Goal: Task Accomplishment & Management: Complete application form

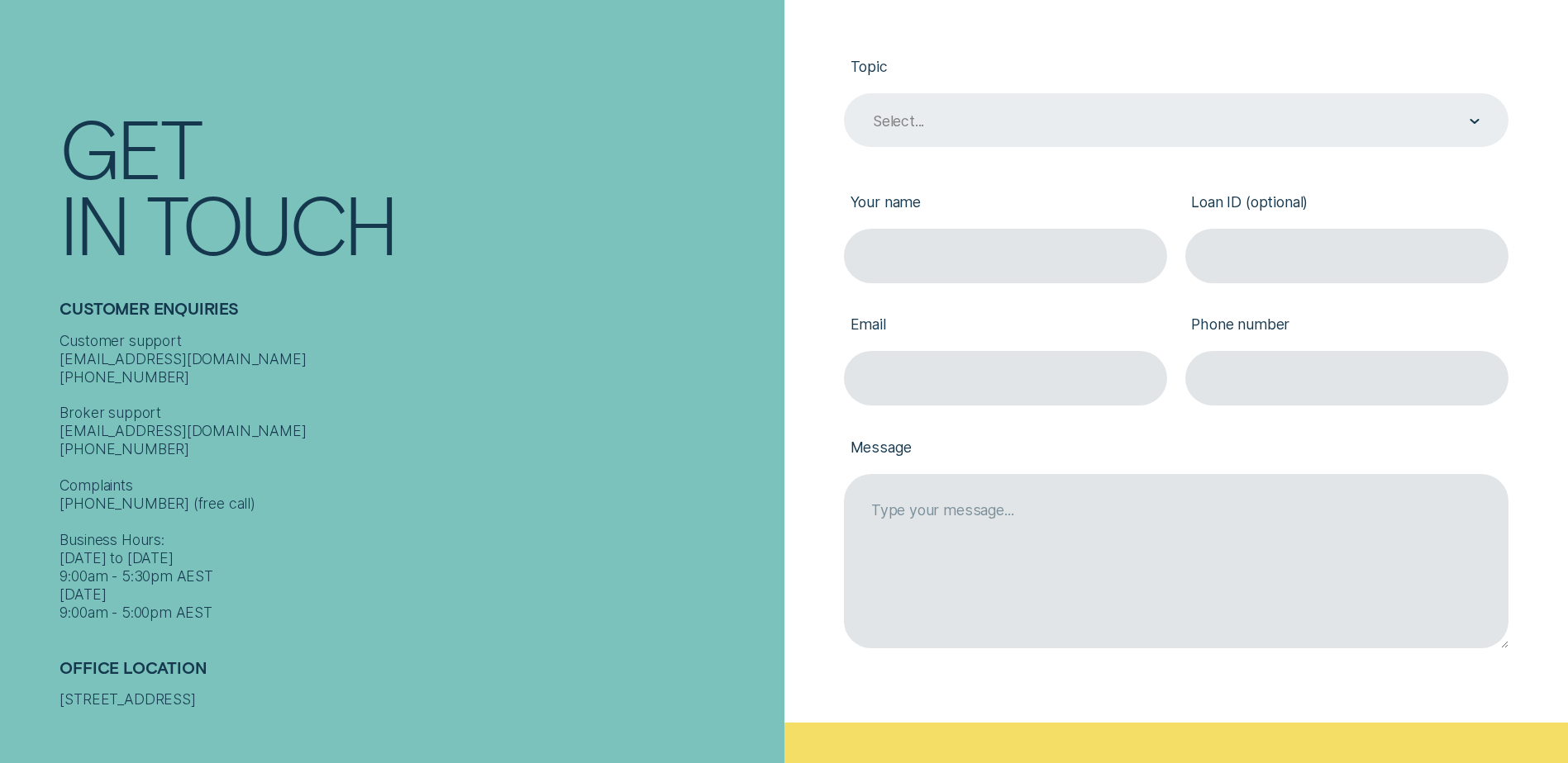
click at [985, 107] on div "Select..." at bounding box center [1175, 121] width 664 height 55
click at [1474, 120] on div "Contact form" at bounding box center [1473, 121] width 10 height 53
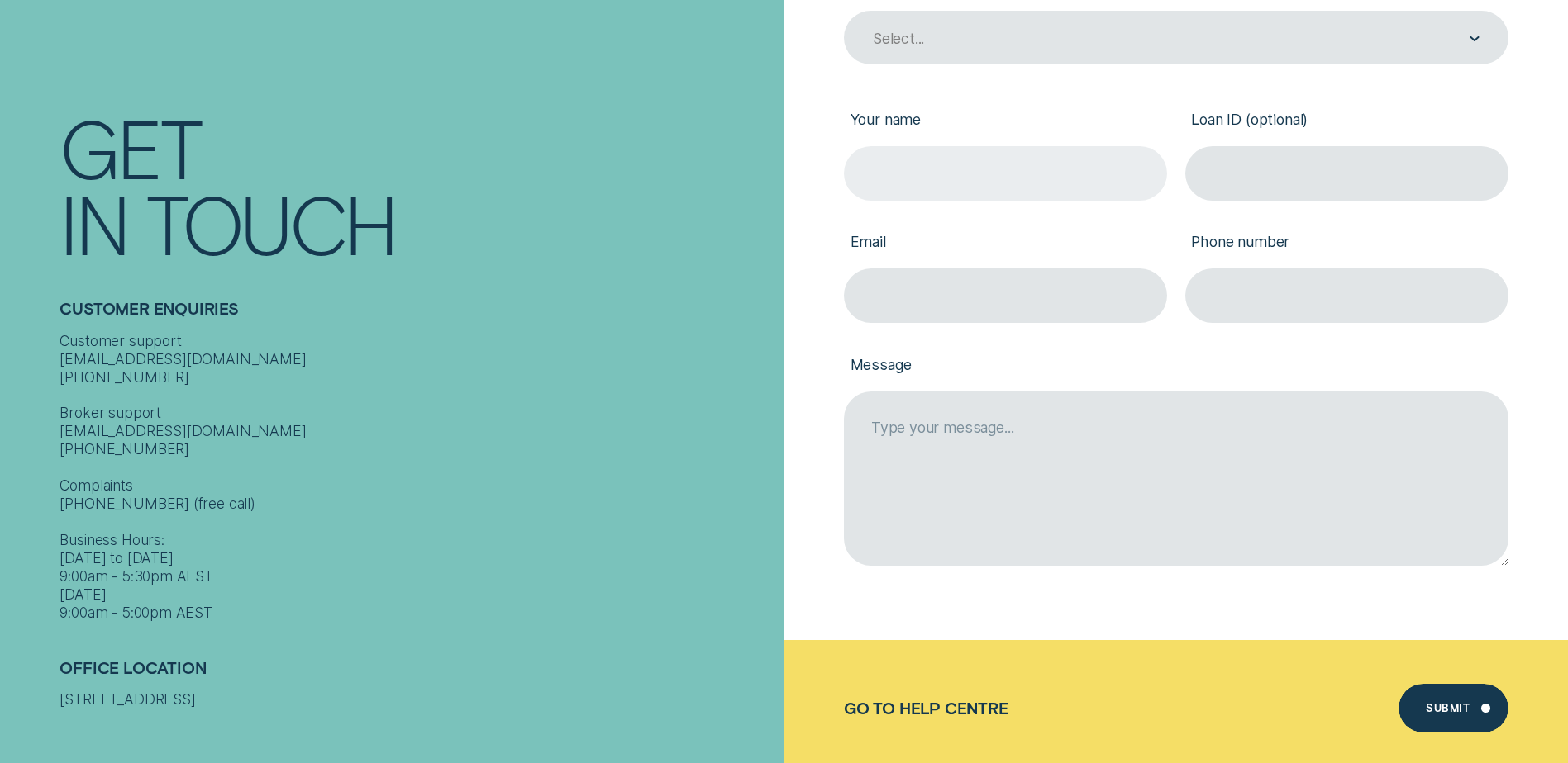
click at [957, 179] on input "Your name" at bounding box center [1005, 173] width 324 height 55
type input "[PERSON_NAME] [PERSON_NAME]"
type input "[EMAIL_ADDRESS][DOMAIN_NAME]"
type input "0402656731"
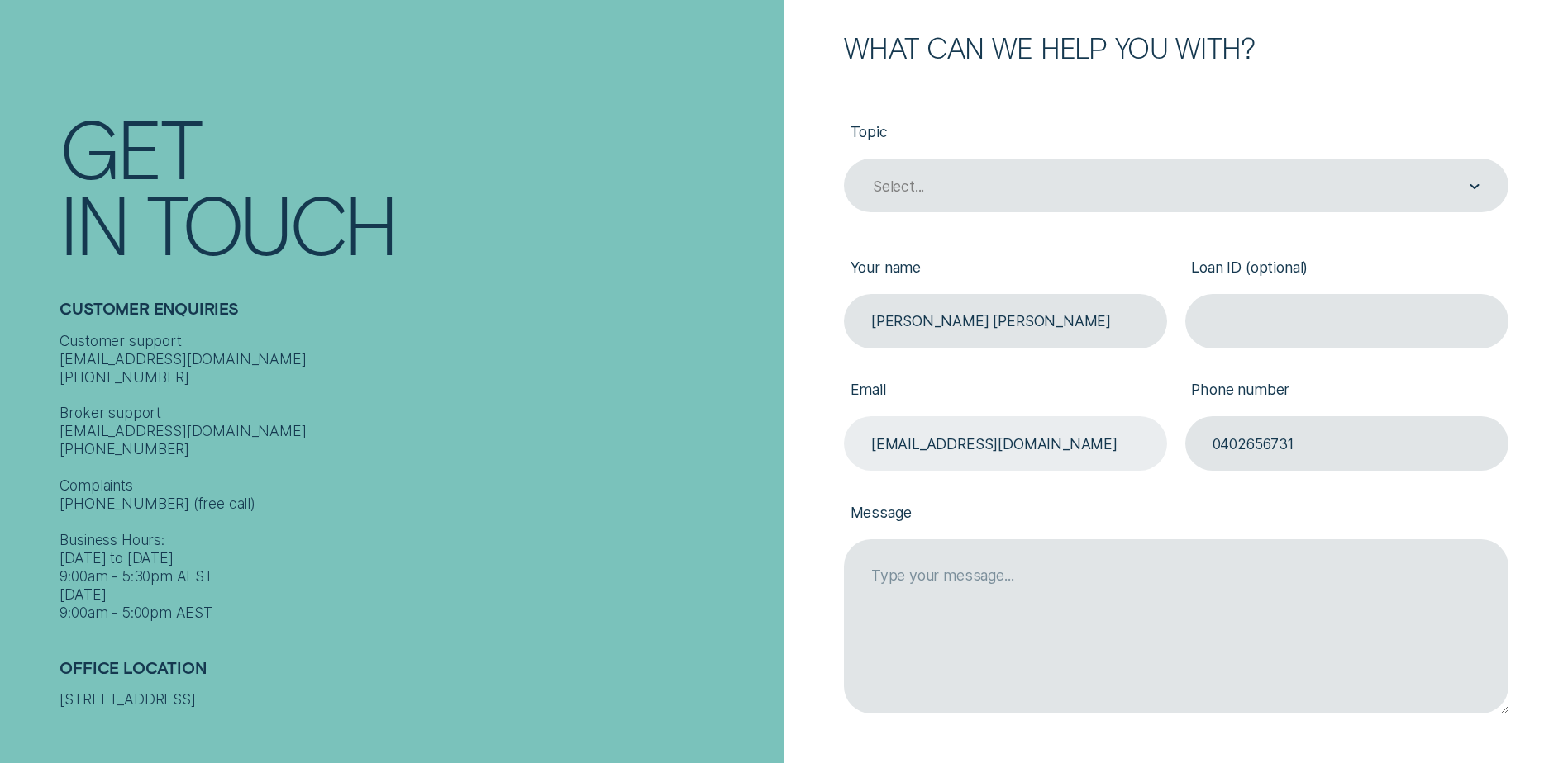
scroll to position [165, 0]
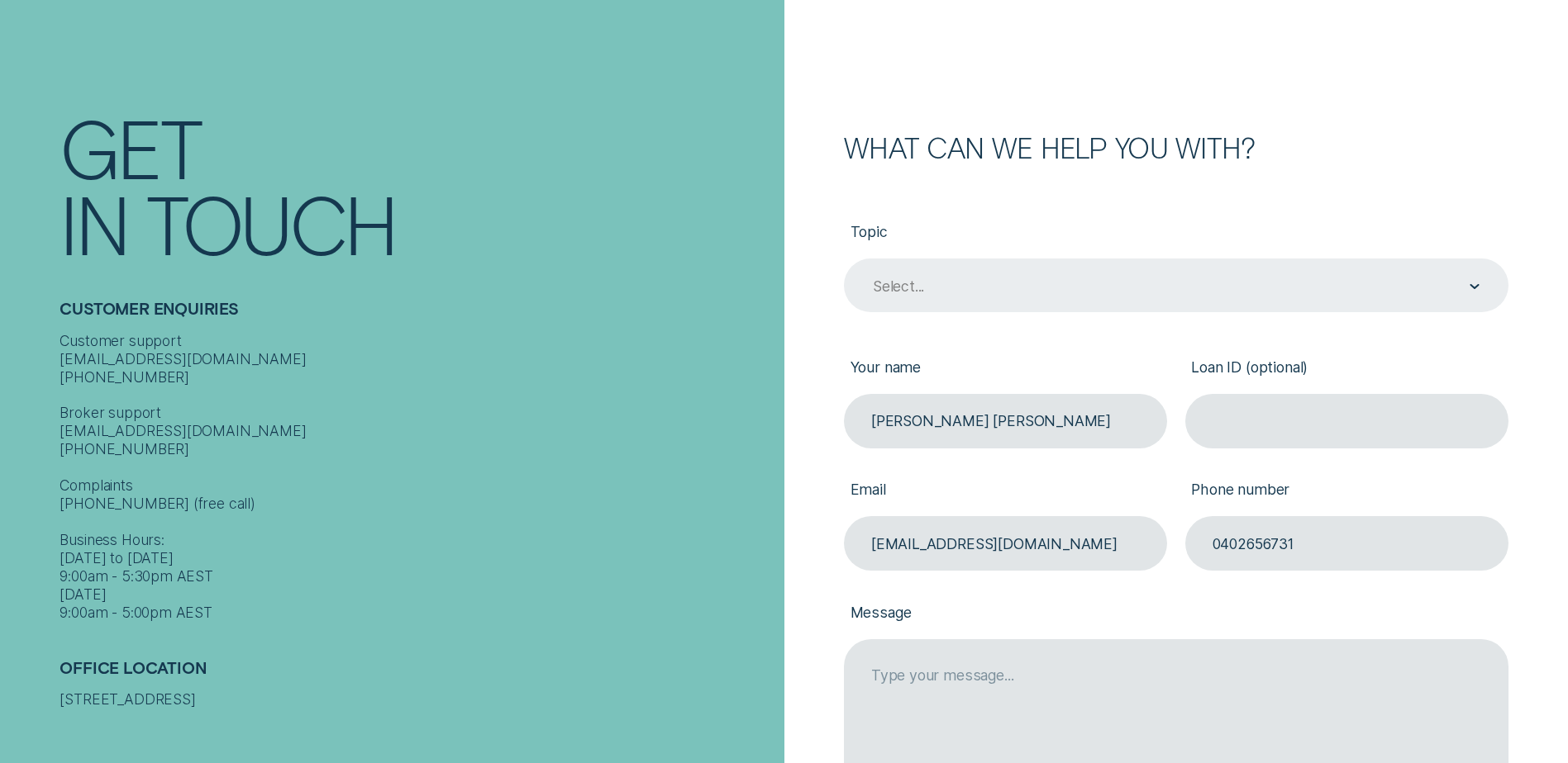
click at [1458, 290] on div "Select..." at bounding box center [1175, 286] width 608 height 21
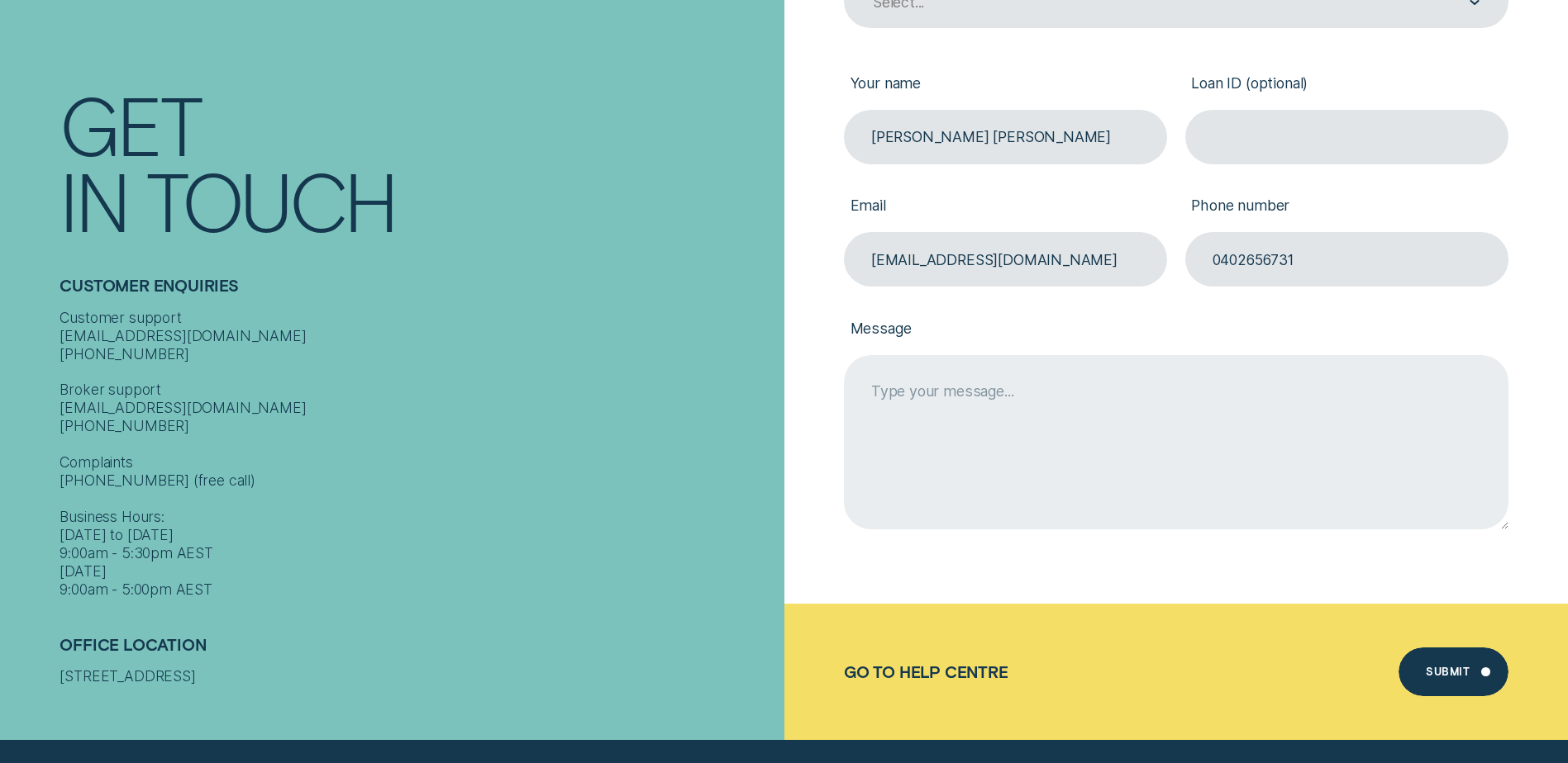
scroll to position [495, 0]
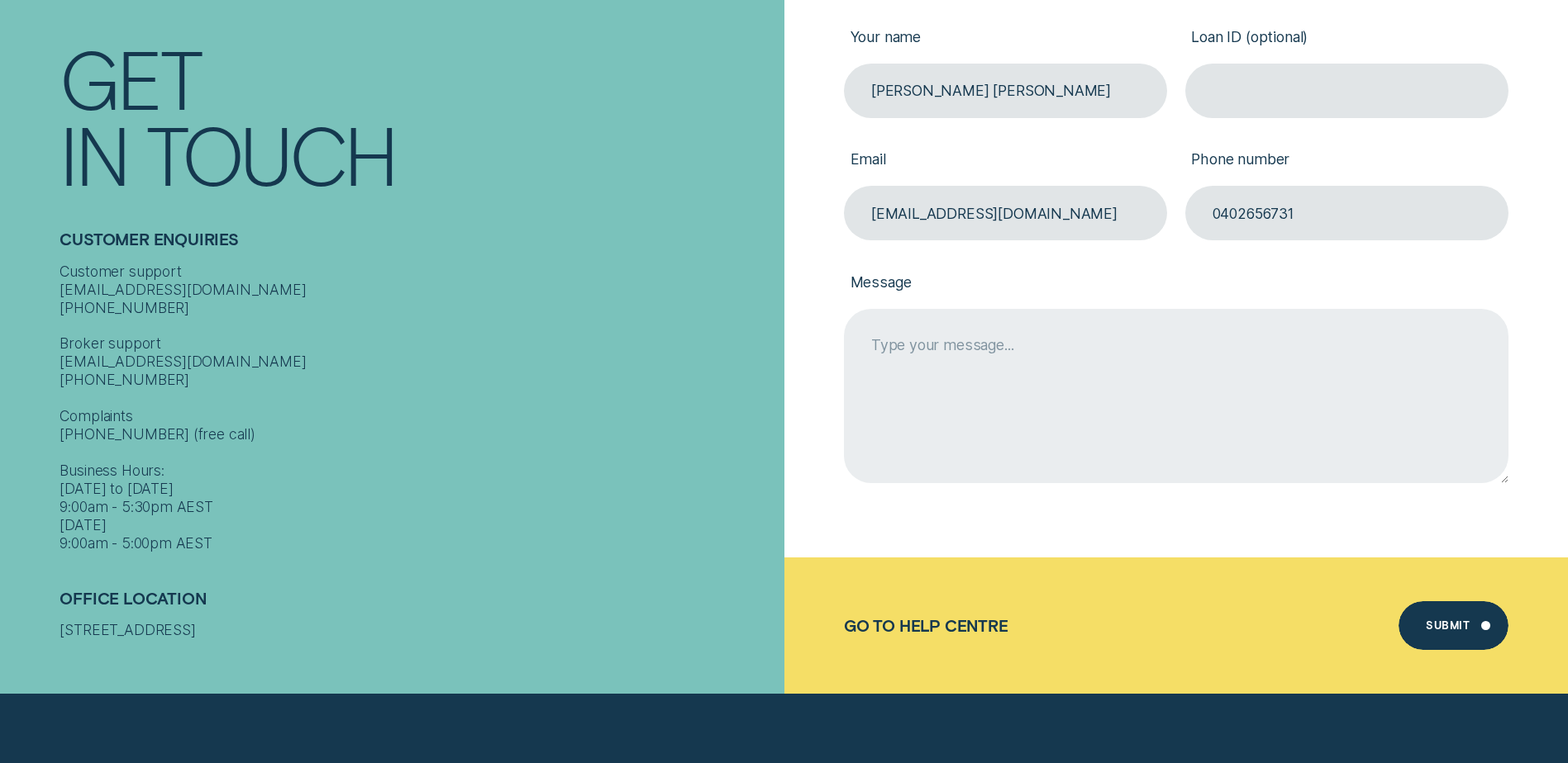
click at [1161, 361] on textarea "Message" at bounding box center [1175, 395] width 664 height 174
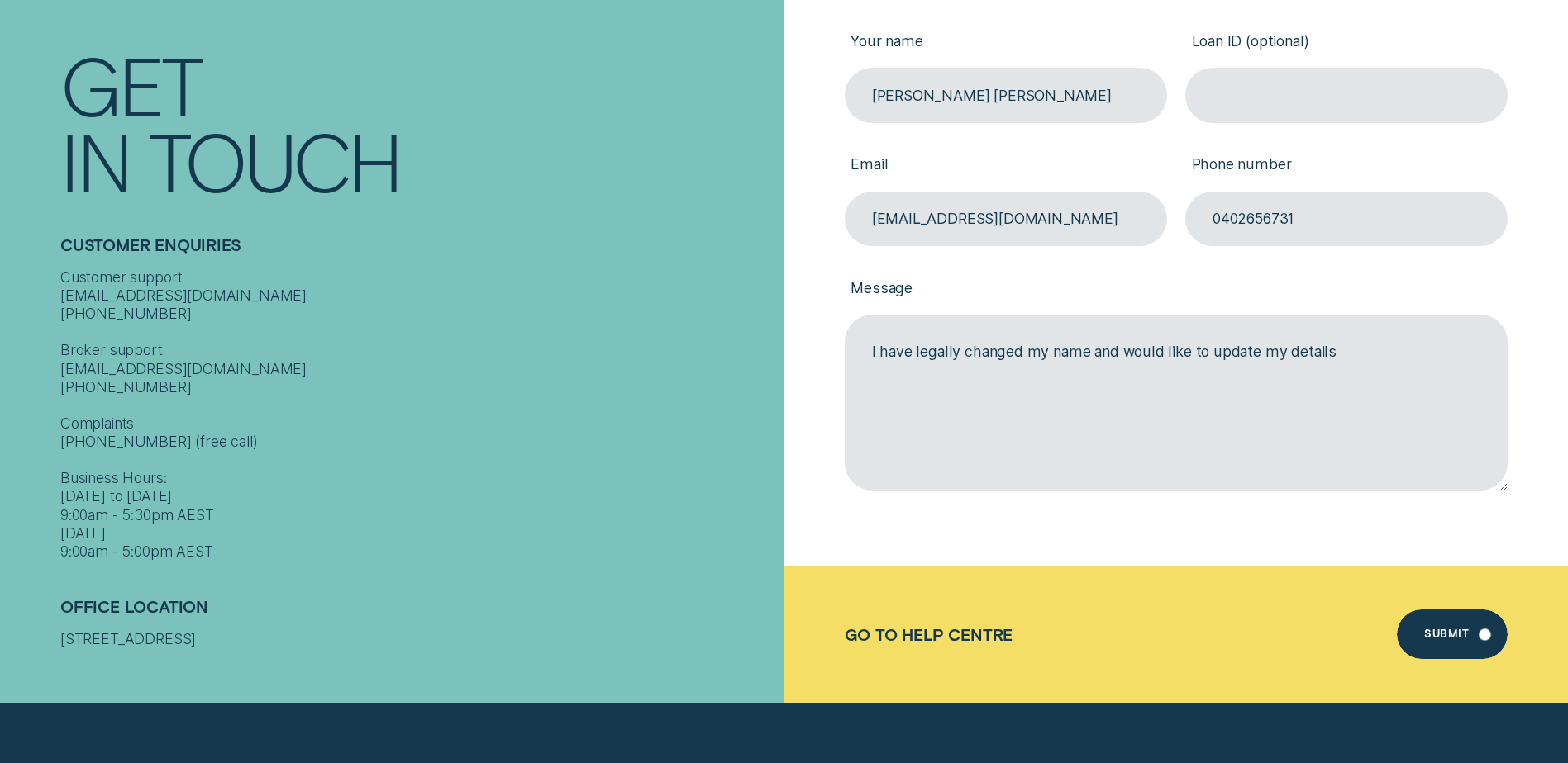
type textarea "I have legally changed my name and would like to update my details"
click at [1477, 599] on div "Go to Help Centre Submit Submit" at bounding box center [1176, 634] width 784 height 137
click at [1468, 621] on div "Submit" at bounding box center [1452, 634] width 111 height 50
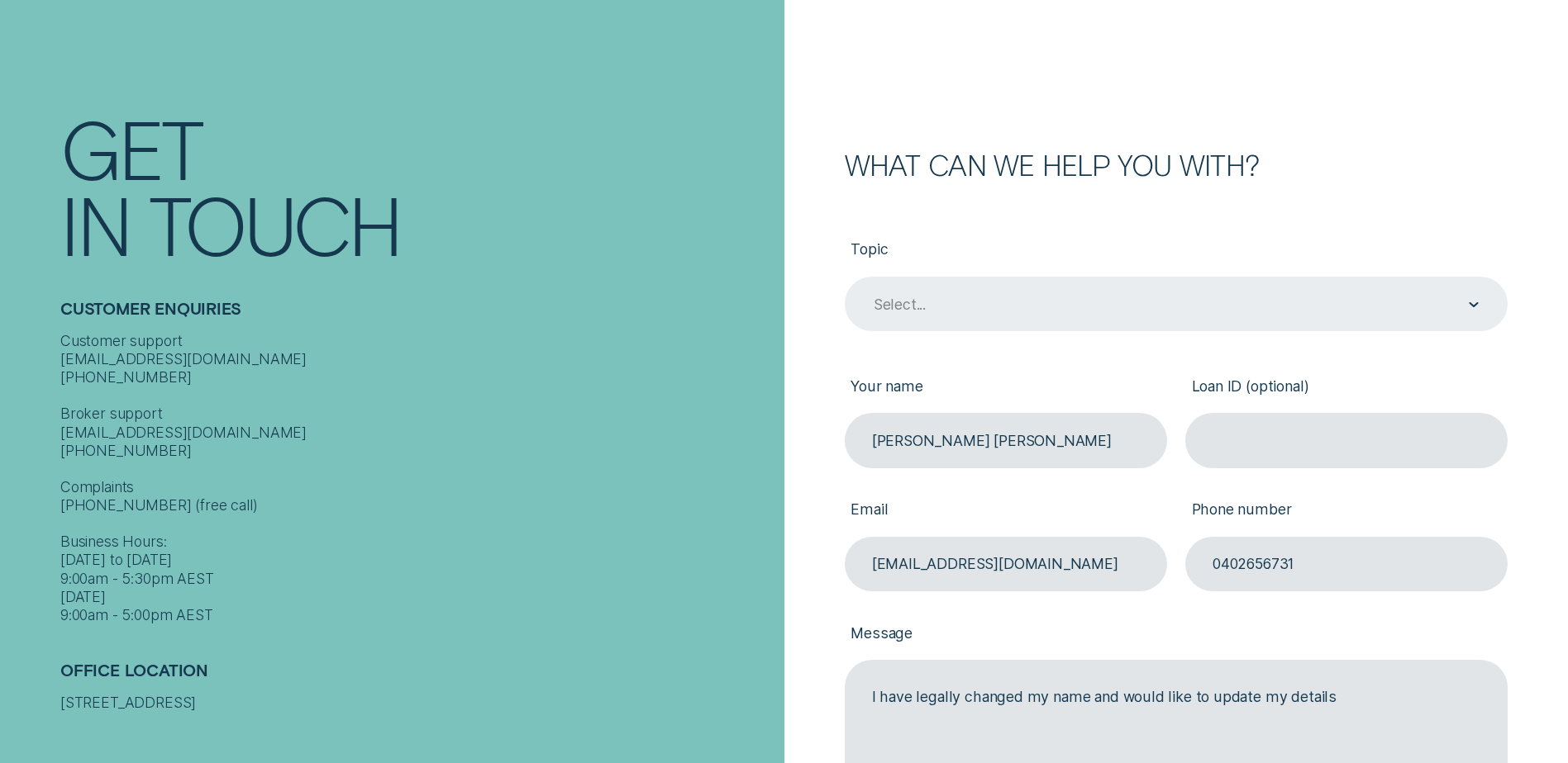
scroll to position [148, 0]
click at [1403, 317] on div "Select..." at bounding box center [1174, 306] width 606 height 21
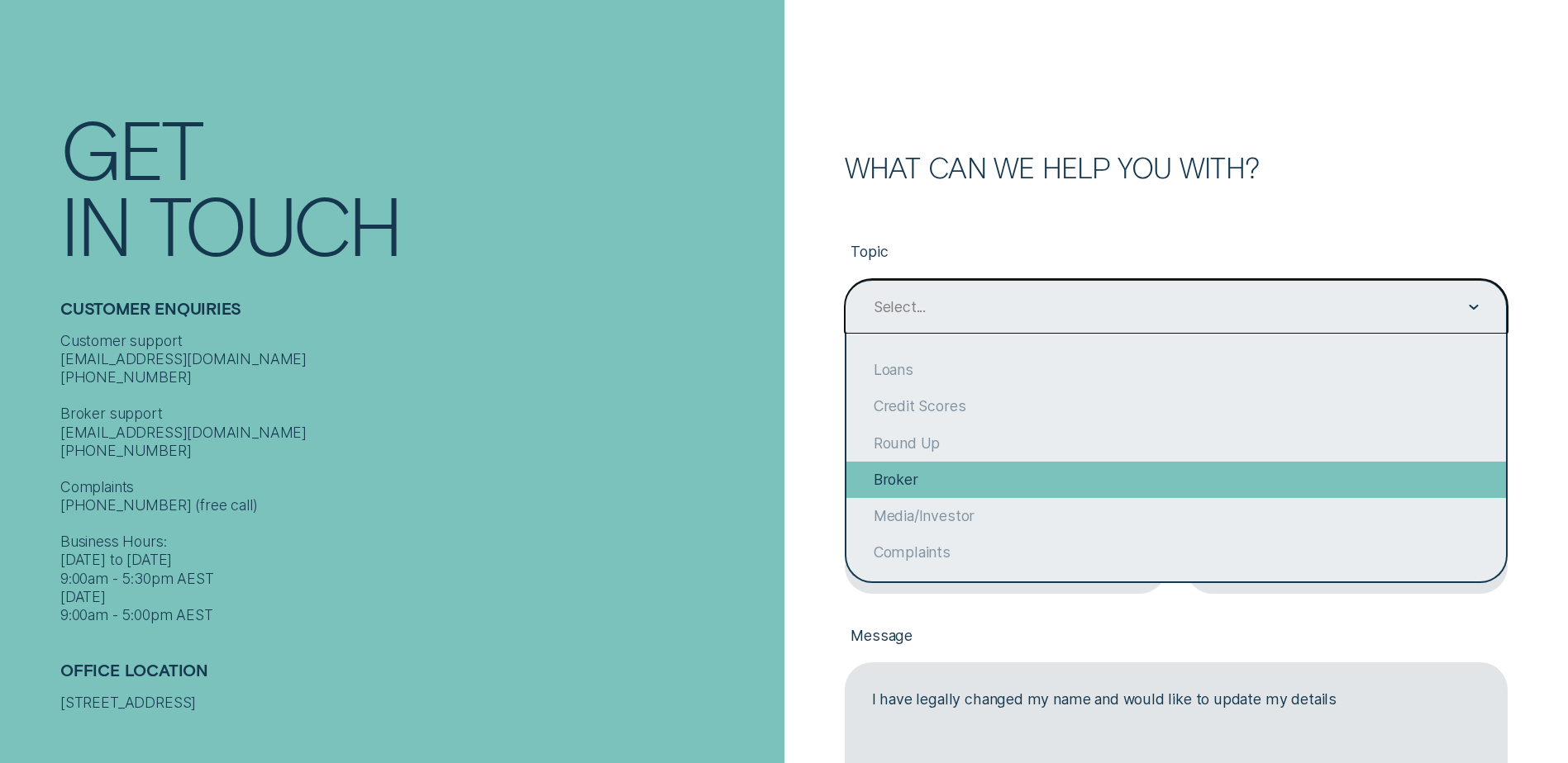
scroll to position [127, 0]
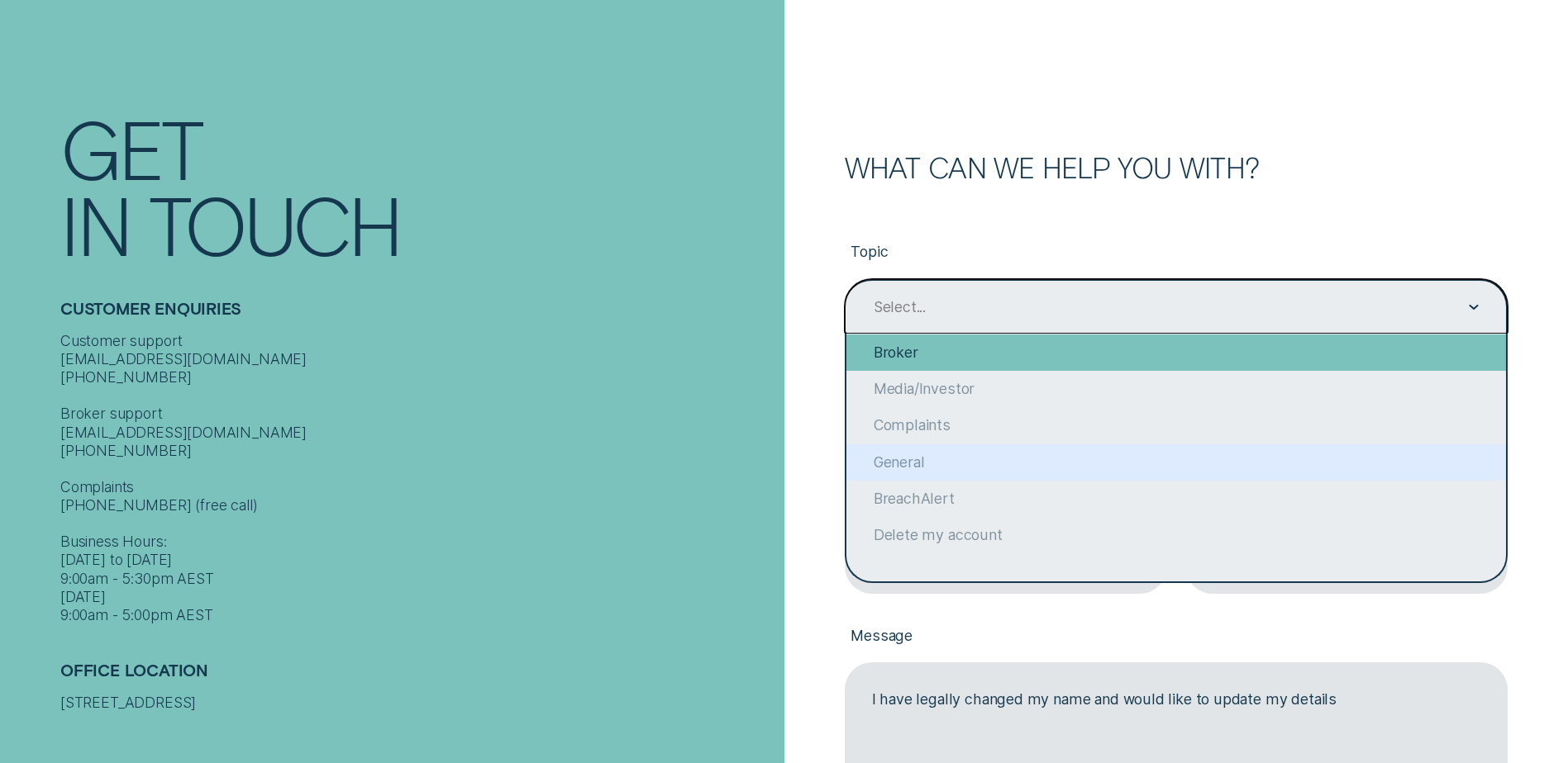
click at [1145, 464] on div "General" at bounding box center [1176, 462] width 660 height 36
type input "General"
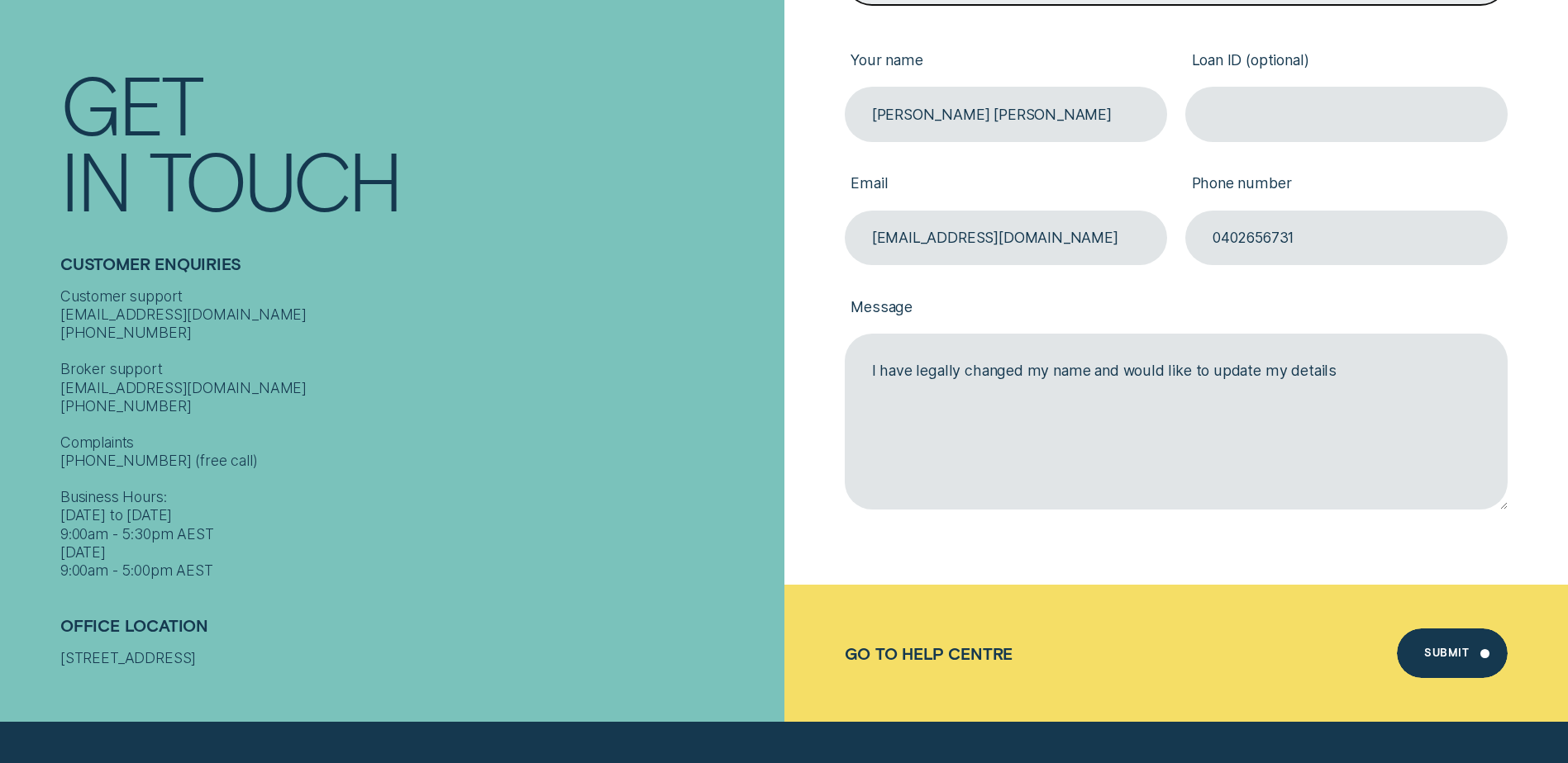
scroll to position [478, 0]
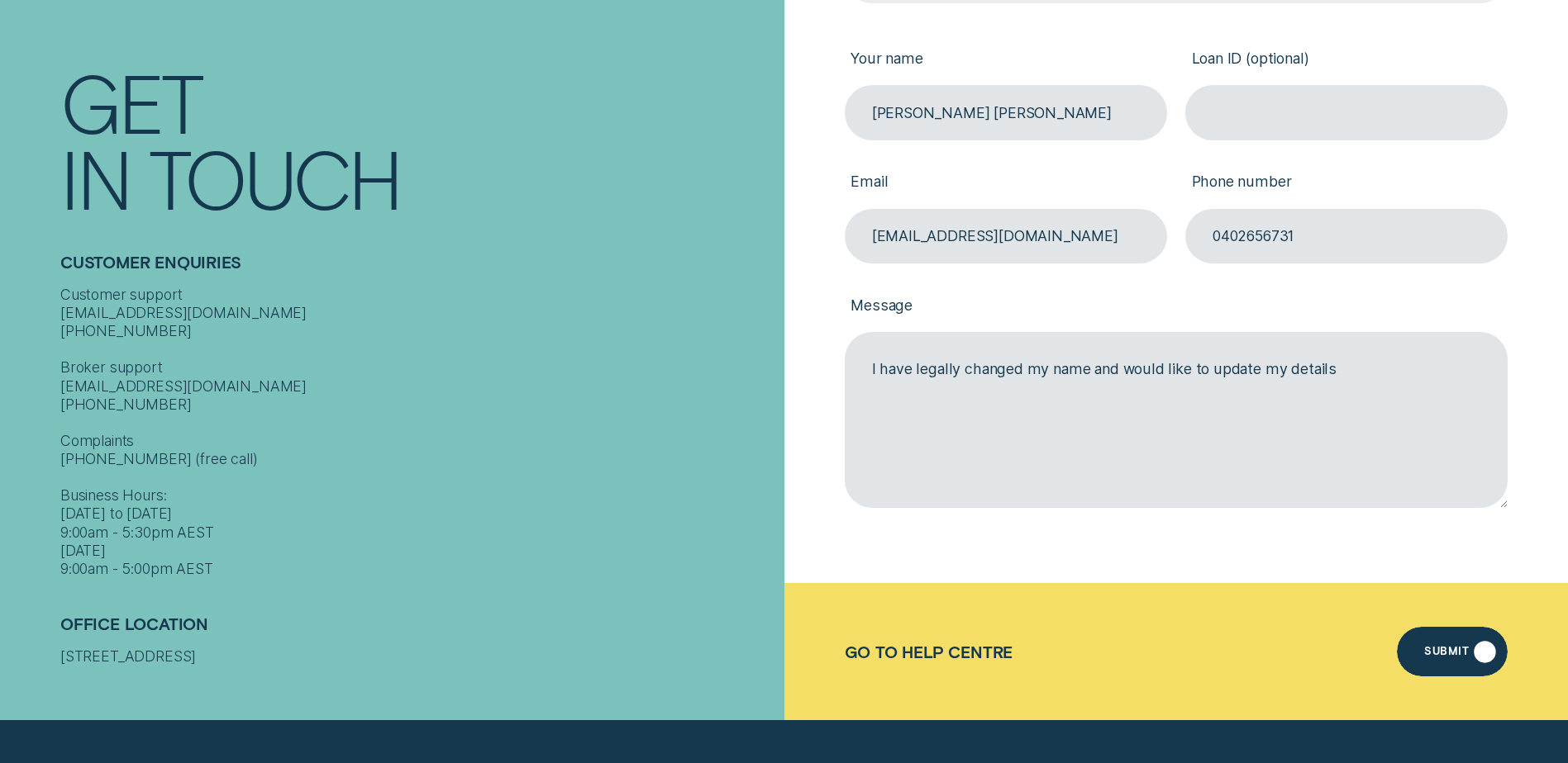
click at [1430, 645] on div "Submit" at bounding box center [1452, 651] width 111 height 50
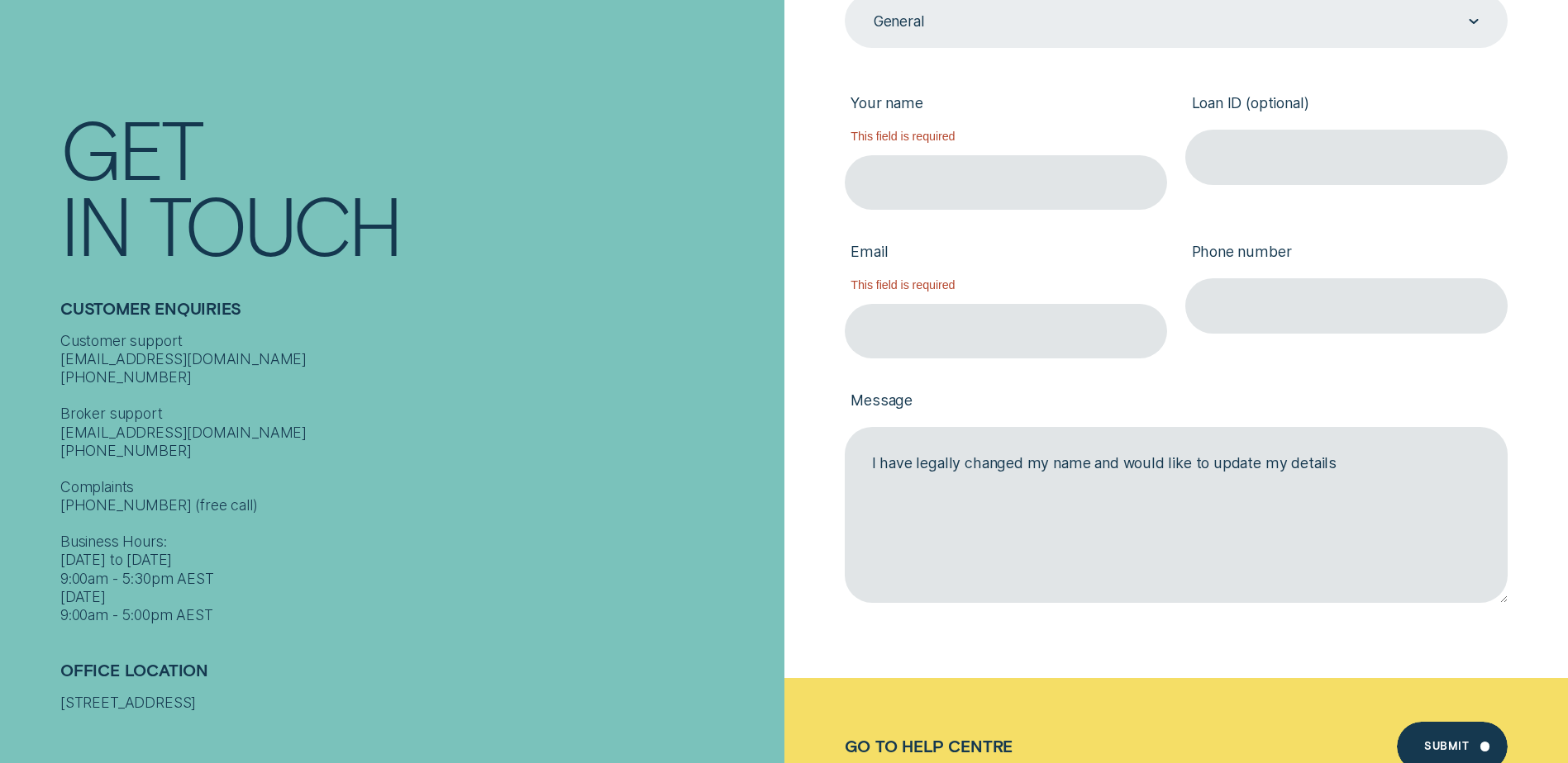
scroll to position [395, 0]
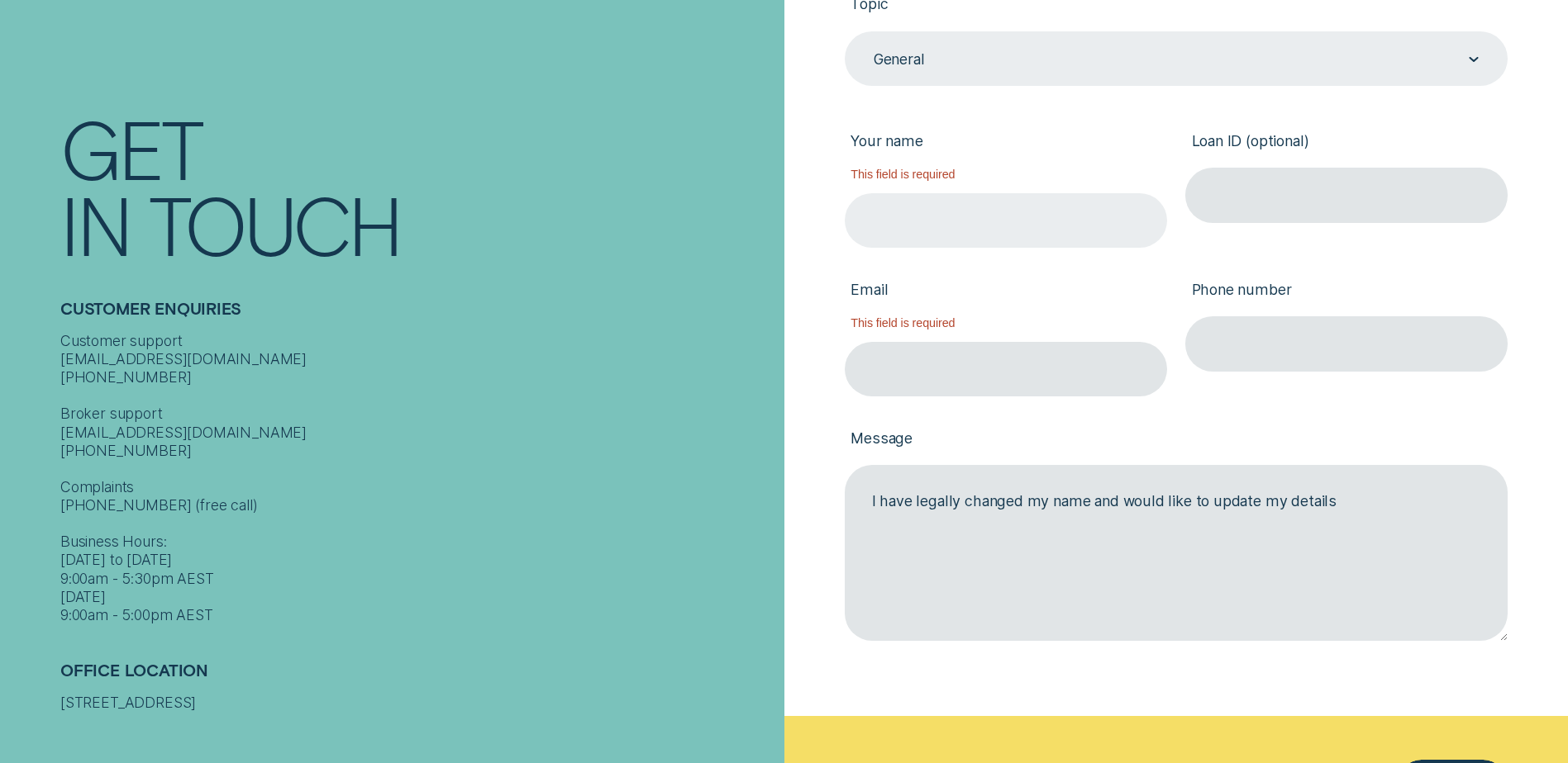
click at [931, 195] on input "Your name" at bounding box center [1006, 221] width 323 height 55
type input "[PERSON_NAME] [PERSON_NAME]"
type input "[EMAIL_ADDRESS][DOMAIN_NAME]"
type input "0402656731"
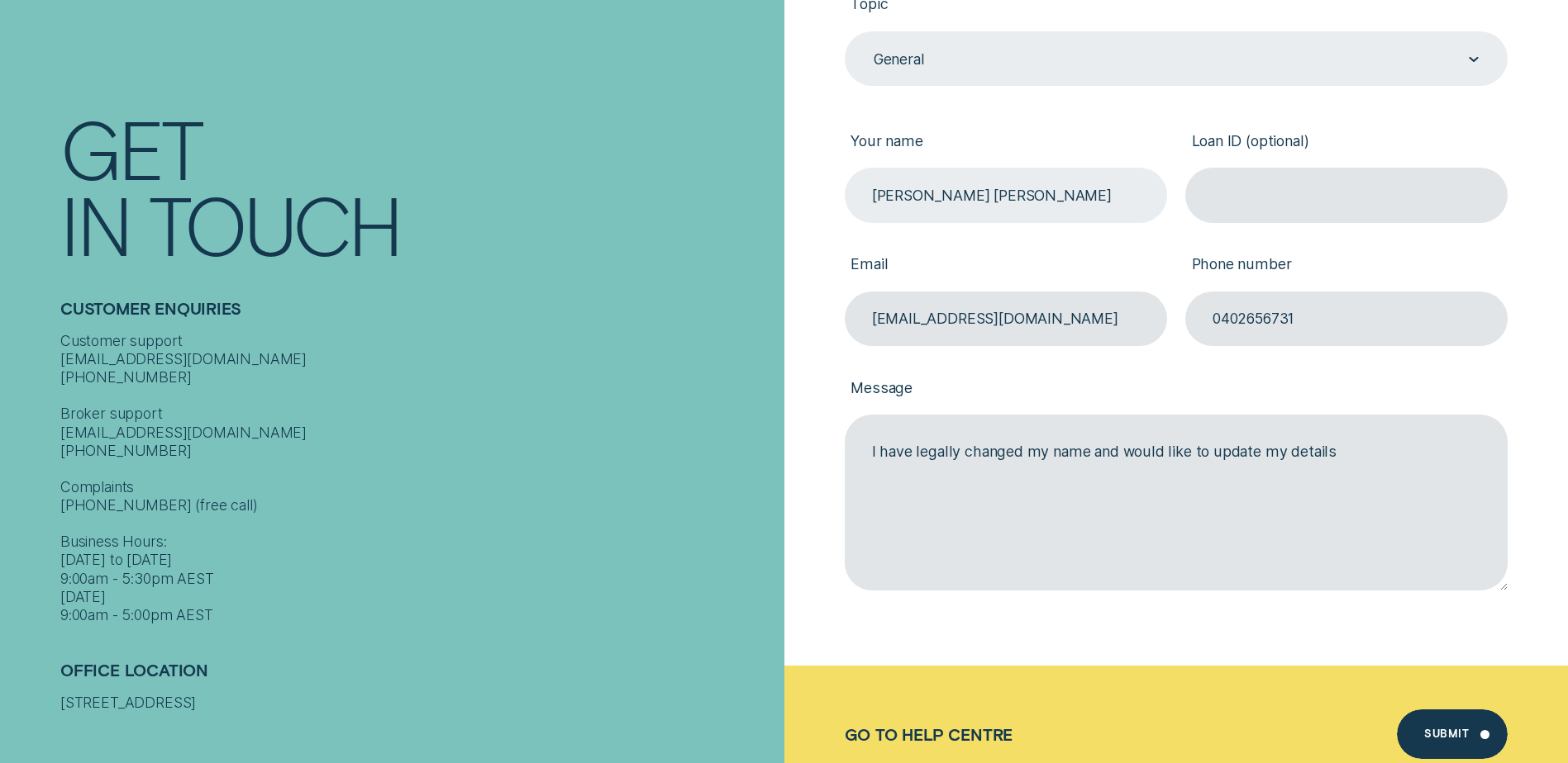
click at [953, 196] on input "[PERSON_NAME] [PERSON_NAME]" at bounding box center [1006, 195] width 323 height 55
type input "[PERSON_NAME]"
click at [1448, 738] on div "Submit" at bounding box center [1446, 736] width 45 height 10
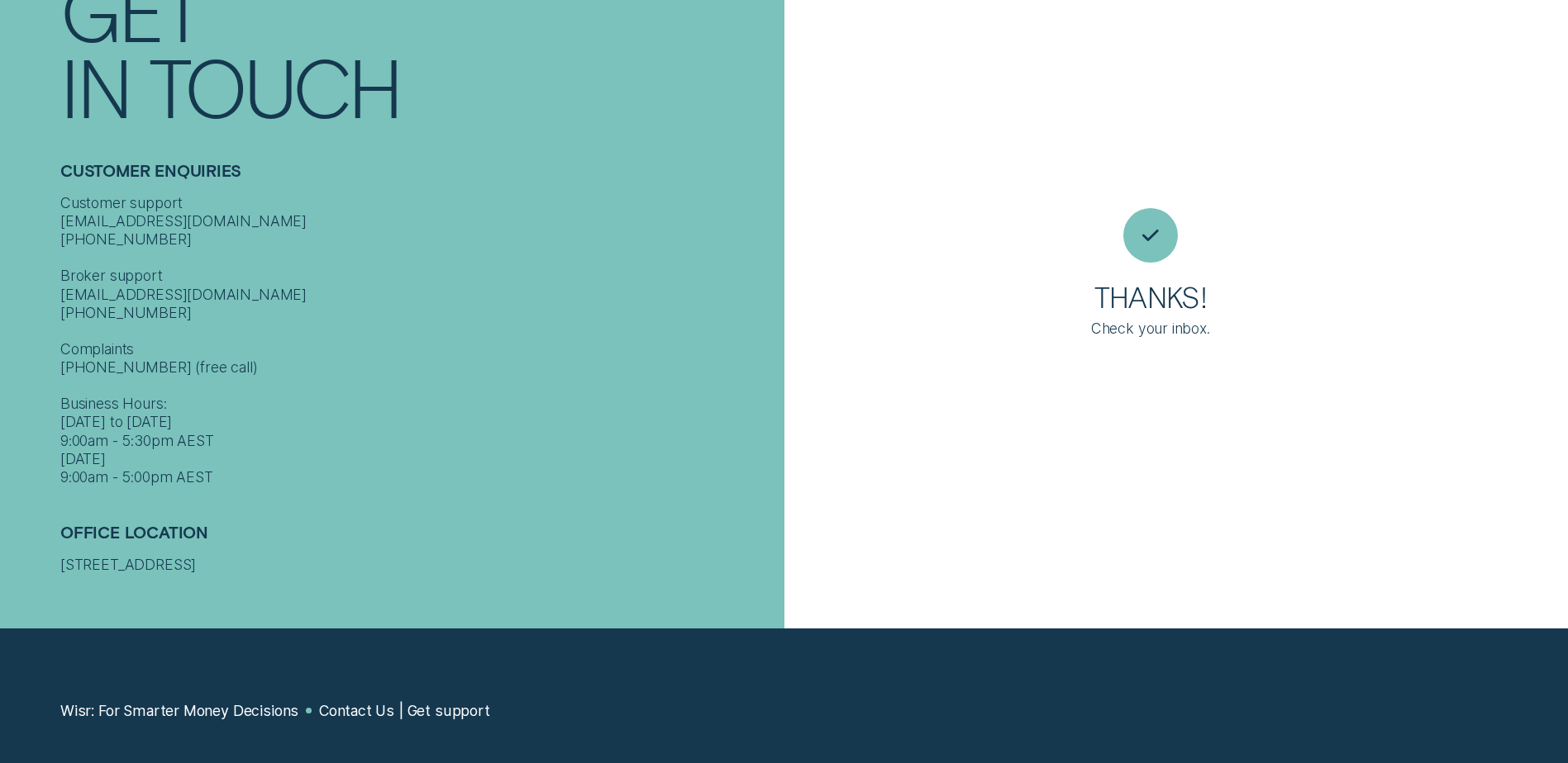
scroll to position [11, 0]
